Goal: Information Seeking & Learning: Find specific fact

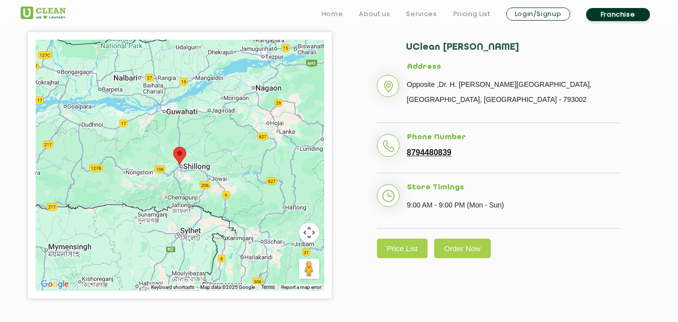
scroll to position [251, 0]
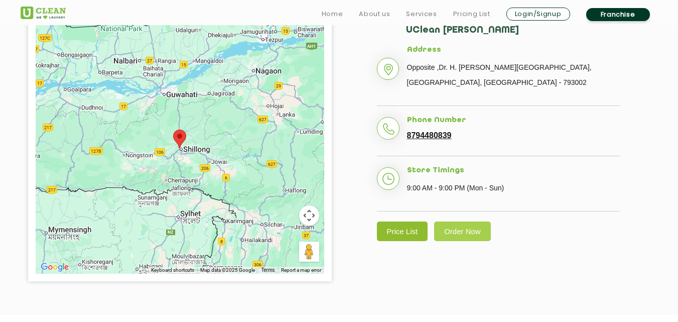
click at [401, 223] on link "Price List" at bounding box center [402, 231] width 51 height 20
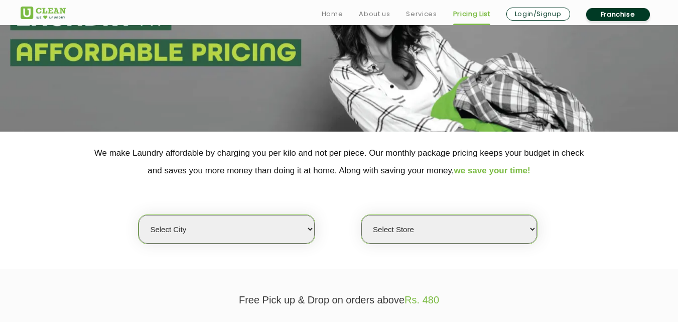
scroll to position [151, 0]
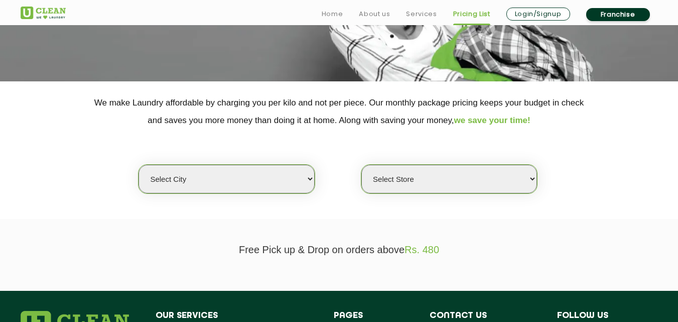
click at [298, 174] on select "Select city [GEOGRAPHIC_DATA] [GEOGRAPHIC_DATA] [GEOGRAPHIC_DATA] [GEOGRAPHIC_D…" at bounding box center [226, 179] width 176 height 29
select select "39"
click at [138, 165] on select "Select city [GEOGRAPHIC_DATA] [GEOGRAPHIC_DATA] [GEOGRAPHIC_DATA] [GEOGRAPHIC_D…" at bounding box center [226, 179] width 176 height 29
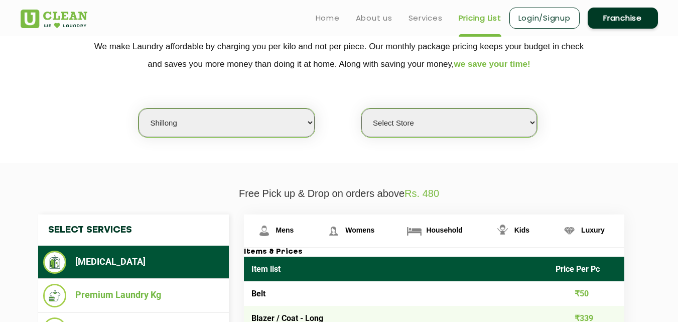
scroll to position [201, 0]
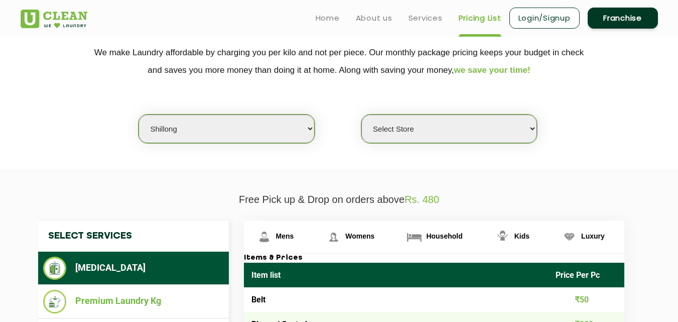
click at [451, 129] on select "Select Store UClean Jaiawa Shillong UClean Rynjah" at bounding box center [449, 128] width 176 height 29
select select "135"
click at [361, 114] on select "Select Store UClean Jaiawa Shillong UClean Rynjah" at bounding box center [449, 128] width 176 height 29
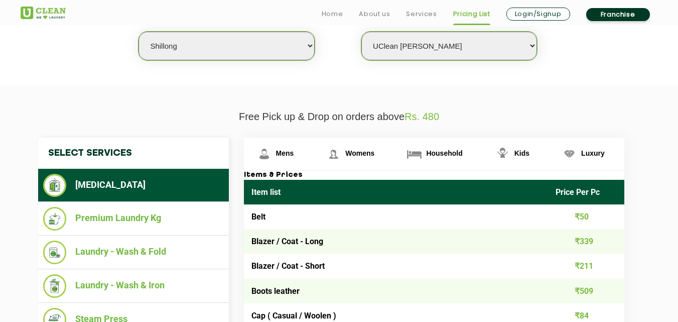
scroll to position [301, 0]
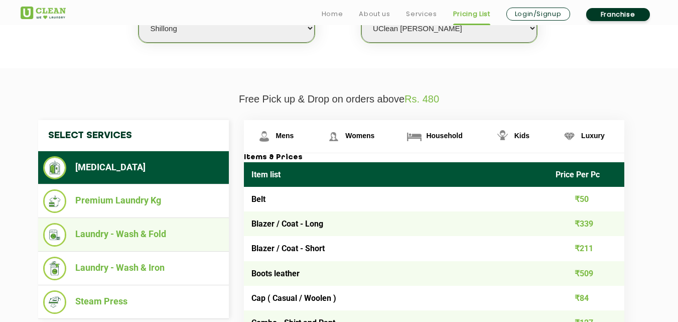
click at [150, 232] on li "Laundry - Wash & Fold" at bounding box center [133, 235] width 181 height 24
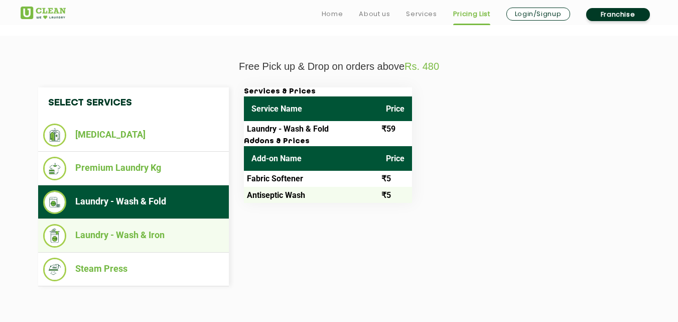
scroll to position [351, 0]
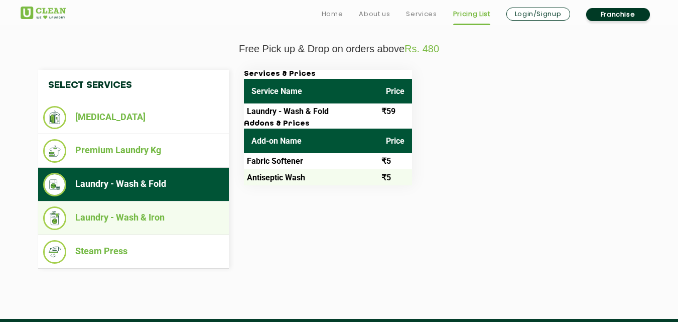
click at [118, 252] on li "Steam Press" at bounding box center [133, 252] width 181 height 24
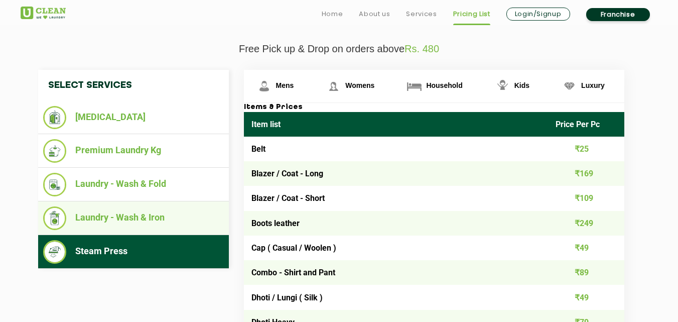
click at [137, 216] on li "Laundry - Wash & Iron" at bounding box center [133, 218] width 181 height 24
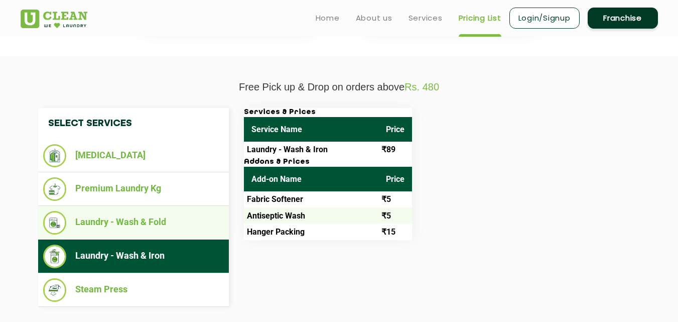
scroll to position [251, 0]
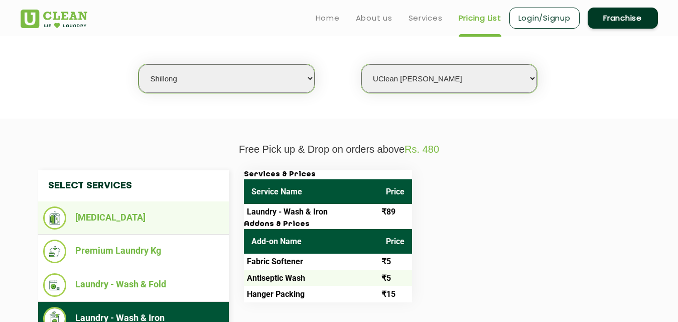
click at [105, 218] on li "[MEDICAL_DATA]" at bounding box center [133, 217] width 181 height 23
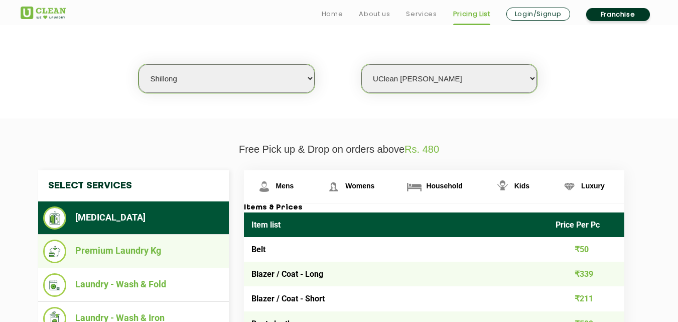
scroll to position [301, 0]
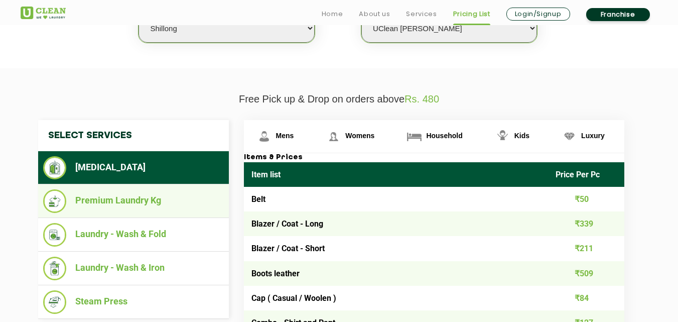
click at [130, 195] on li "Premium Laundry Kg" at bounding box center [133, 201] width 181 height 24
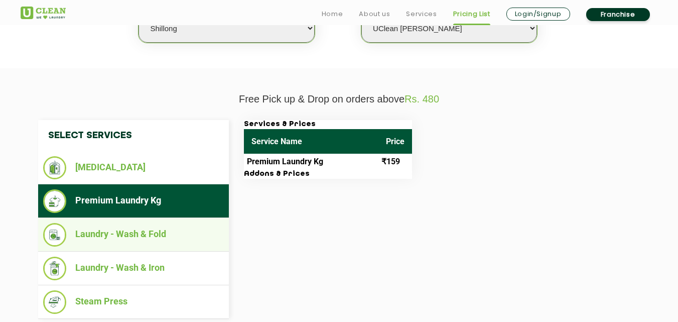
scroll to position [351, 0]
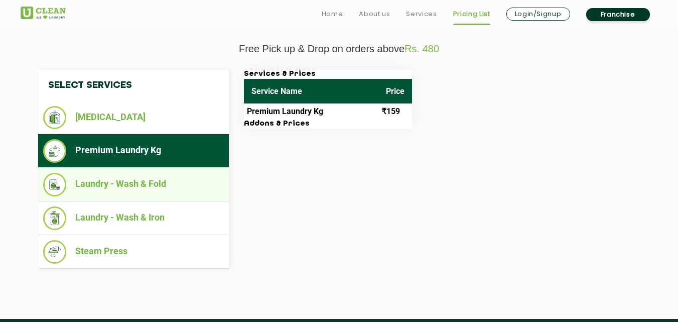
click at [146, 189] on li "Laundry - Wash & Fold" at bounding box center [133, 185] width 181 height 24
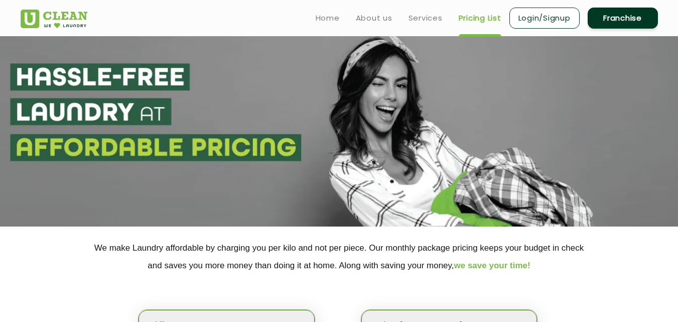
scroll to position [0, 0]
